Goal: Transaction & Acquisition: Purchase product/service

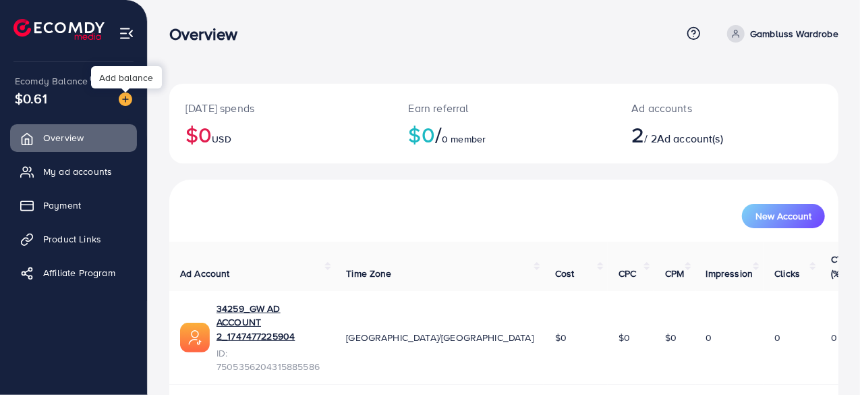
click at [126, 102] on img at bounding box center [125, 98] width 13 height 13
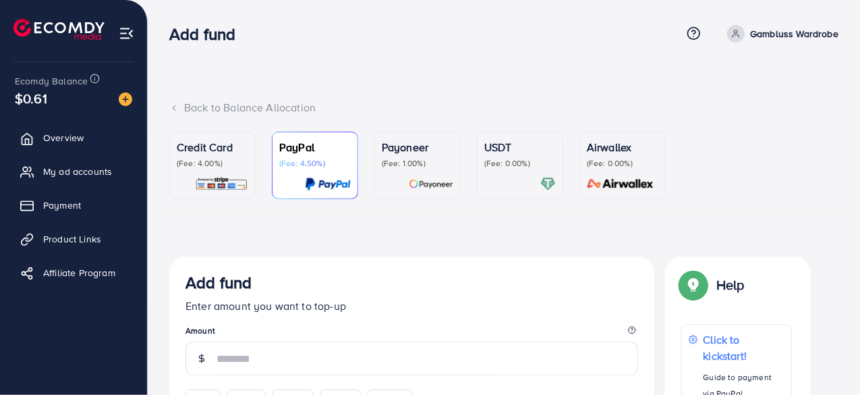
click at [513, 168] on p "(Fee: 0.00%)" at bounding box center [521, 163] width 72 height 11
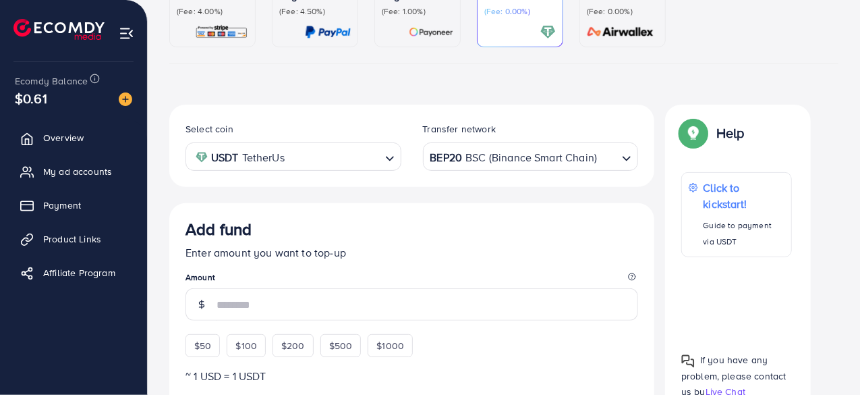
scroll to position [165, 0]
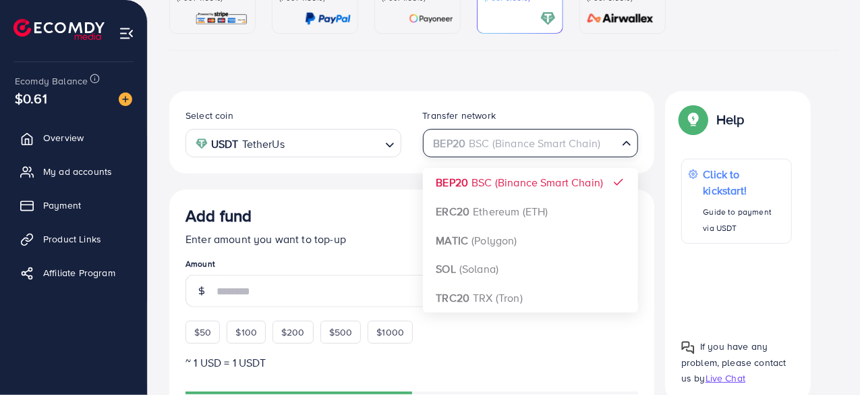
click at [555, 140] on div "BEP20 BSC (Binance Smart Chain)" at bounding box center [523, 142] width 191 height 24
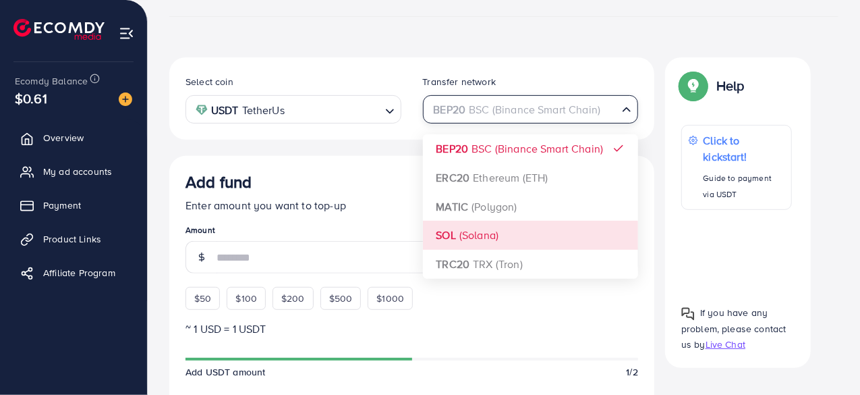
scroll to position [204, 0]
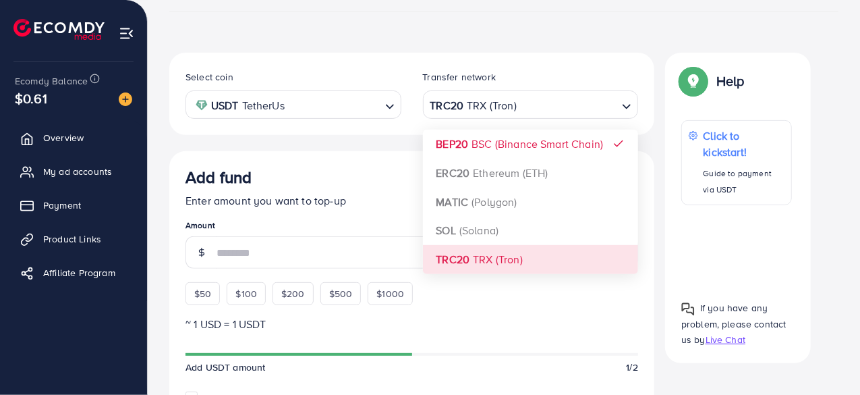
click at [490, 260] on div "Select coin USDT TetherUs Loading... Transfer network TRC20 TRX (Tron) Loading.…" at bounding box center [411, 387] width 485 height 669
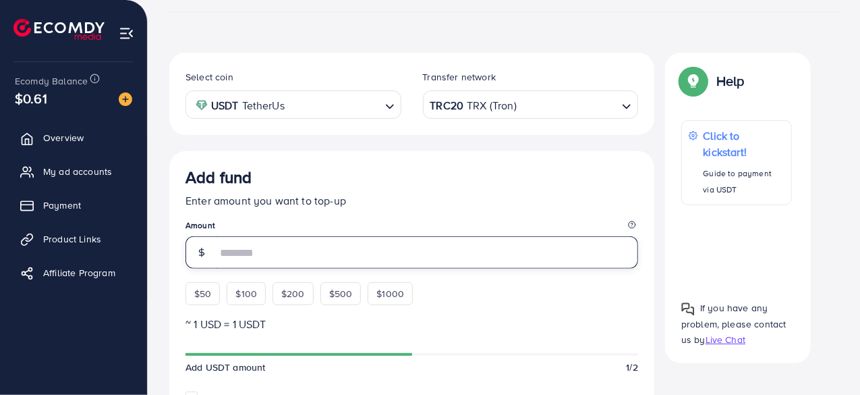
click at [349, 255] on input "number" at bounding box center [428, 252] width 422 height 32
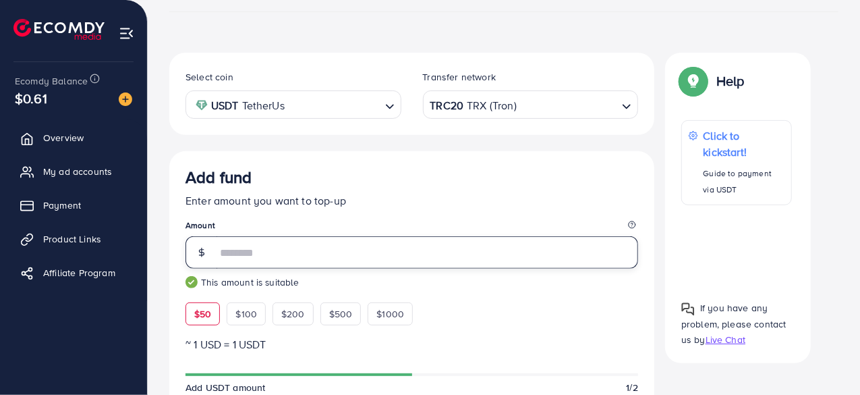
type input "**"
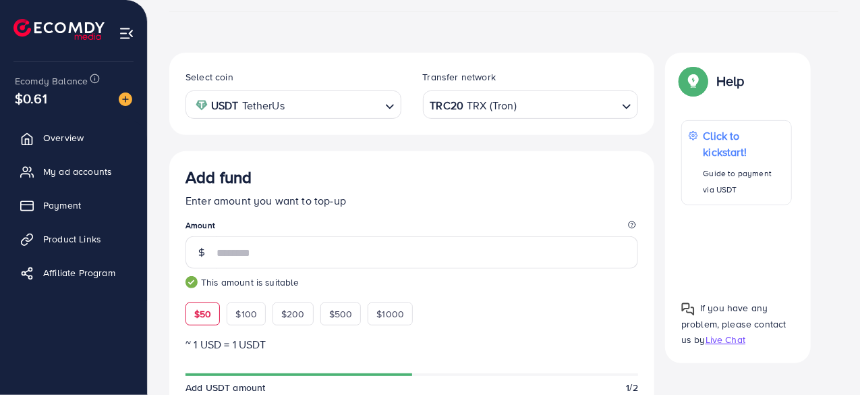
click at [437, 195] on p "Enter amount you want to top-up" at bounding box center [412, 200] width 453 height 16
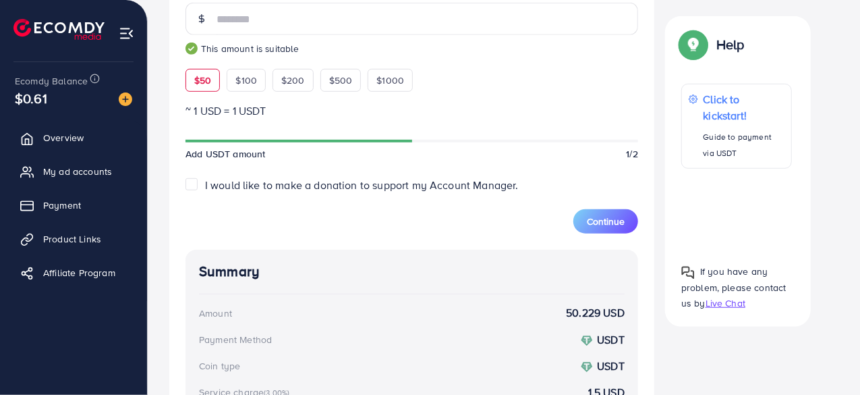
scroll to position [438, 0]
click at [599, 222] on span "Continue" at bounding box center [606, 220] width 38 height 13
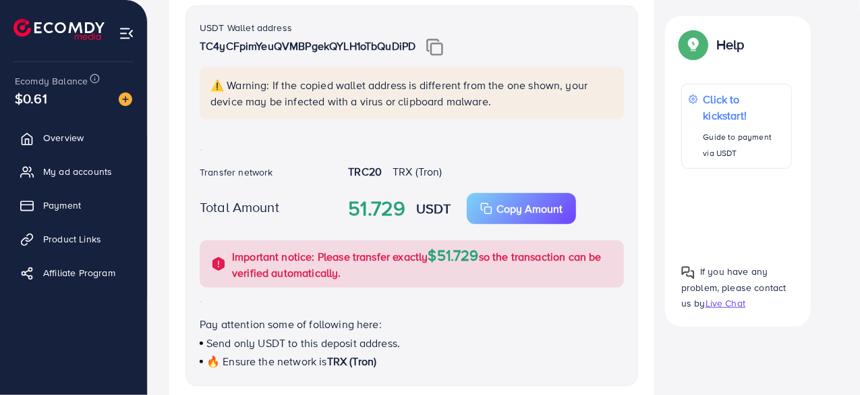
scroll to position [260, 0]
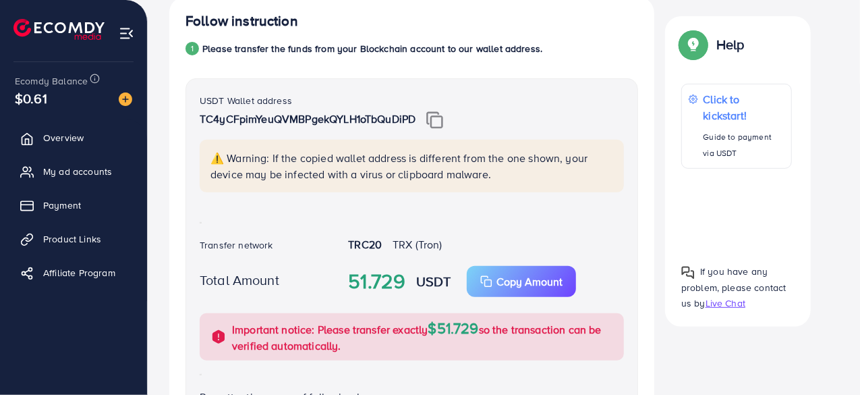
click at [440, 119] on img at bounding box center [434, 120] width 17 height 18
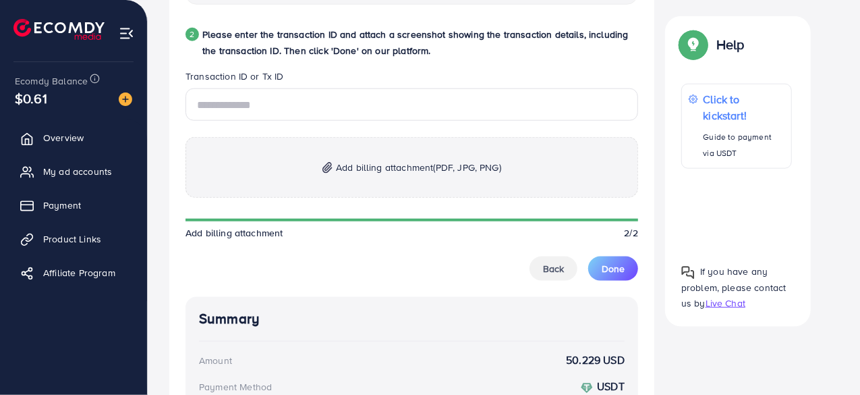
scroll to position [722, 0]
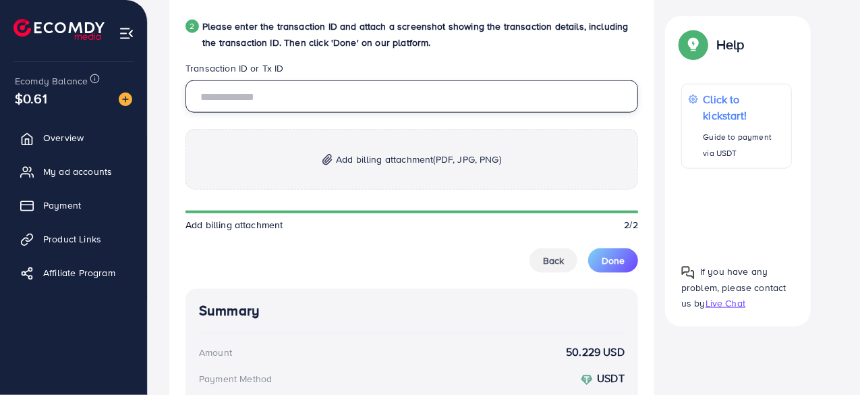
click at [367, 93] on input "text" at bounding box center [412, 96] width 453 height 32
paste input "**********"
type input "**********"
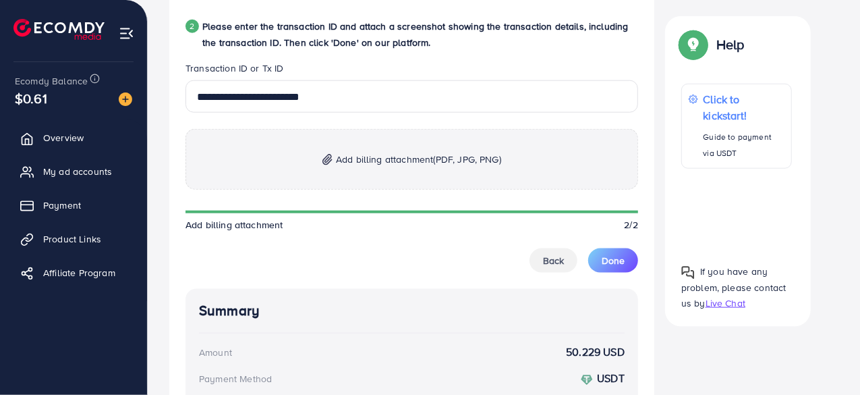
click at [392, 158] on span "Add billing attachment (PDF, JPG, PNG)" at bounding box center [418, 159] width 165 height 16
click at [470, 168] on p "Add billing attachment (PDF, JPG, PNG)" at bounding box center [412, 159] width 453 height 61
click at [408, 153] on span "Add billing attachment (PDF, JPG, PNG)" at bounding box center [418, 159] width 165 height 16
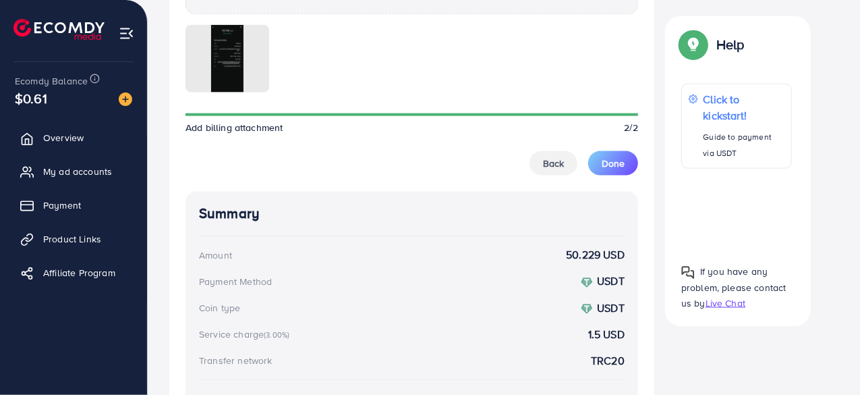
scroll to position [896, 0]
click at [615, 153] on button "Done" at bounding box center [613, 165] width 50 height 24
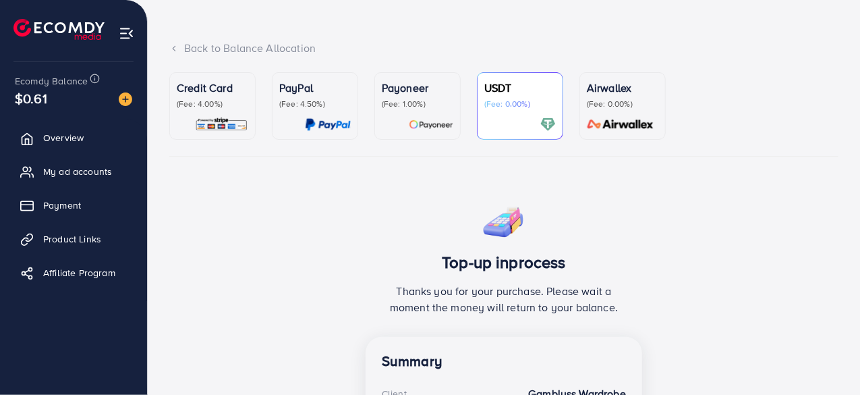
scroll to position [58, 0]
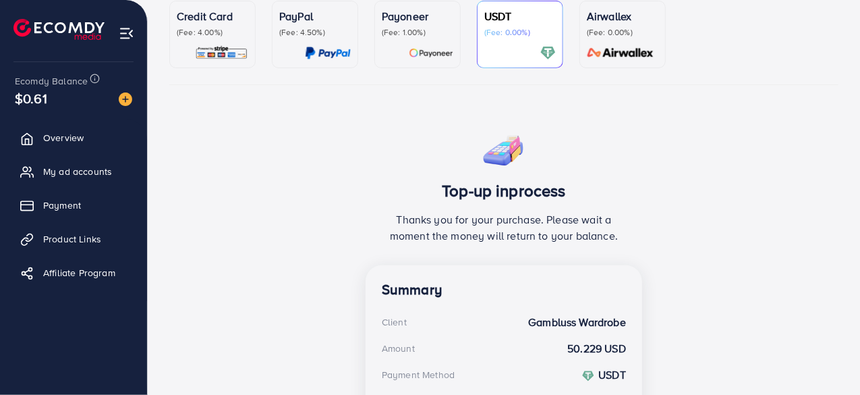
scroll to position [131, 0]
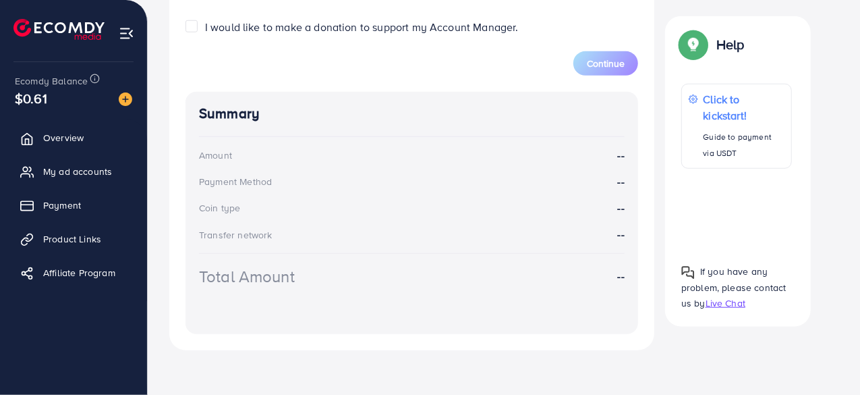
scroll to position [576, 0]
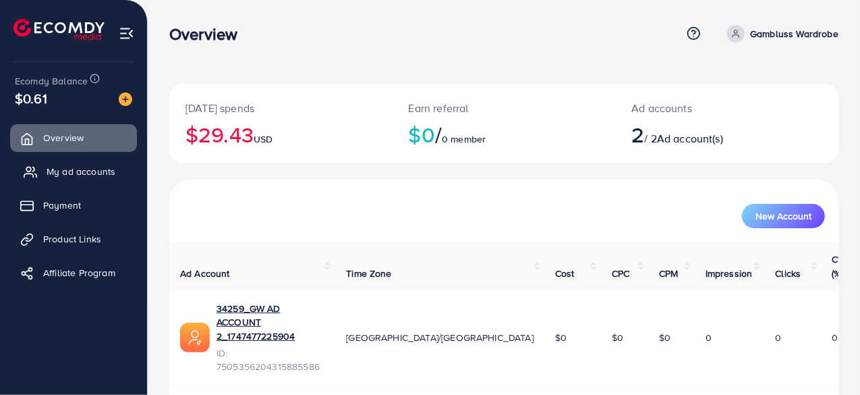
click at [95, 176] on span "My ad accounts" at bounding box center [81, 171] width 69 height 13
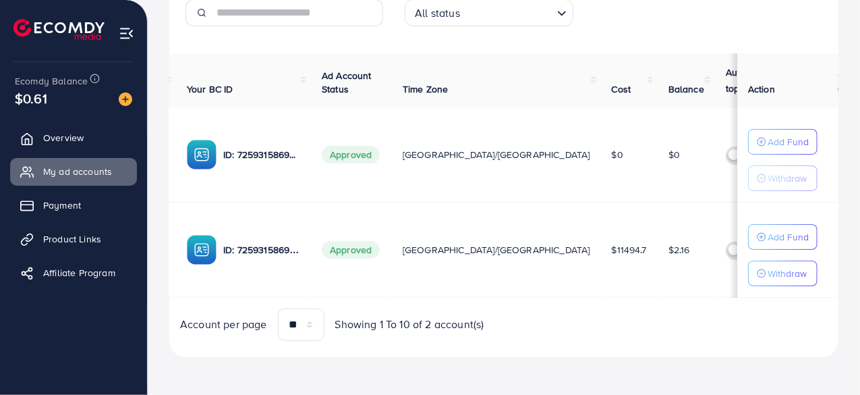
scroll to position [0, 146]
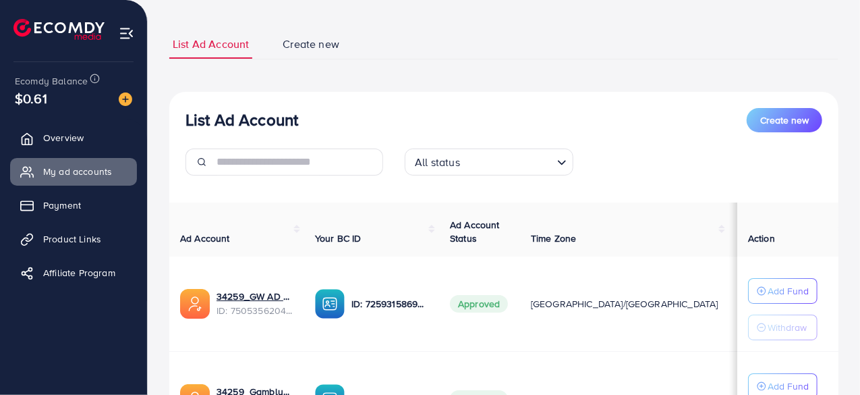
scroll to position [219, 0]
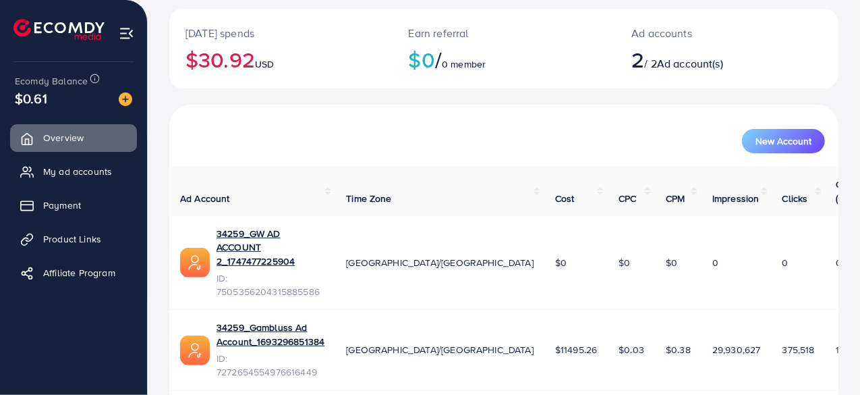
scroll to position [72, 0]
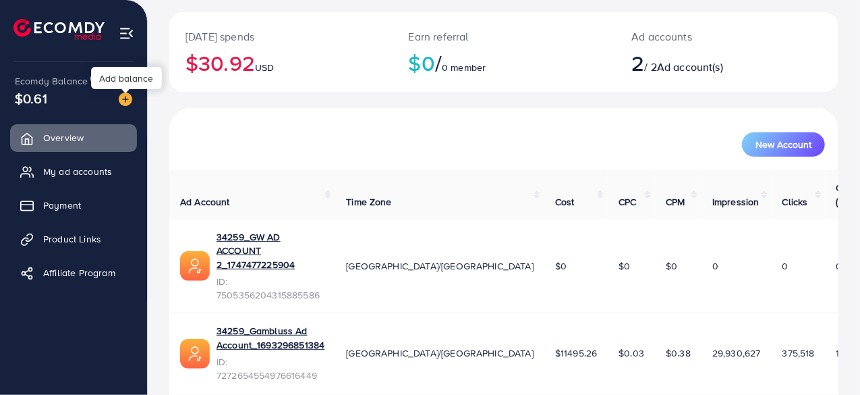
click at [121, 98] on img at bounding box center [125, 98] width 13 height 13
